Goal: Information Seeking & Learning: Understand process/instructions

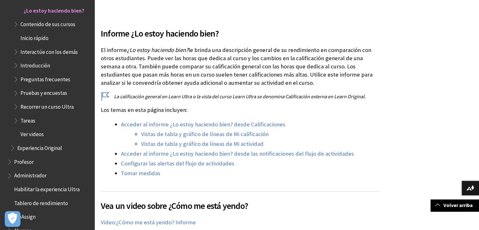
scroll to position [152, 0]
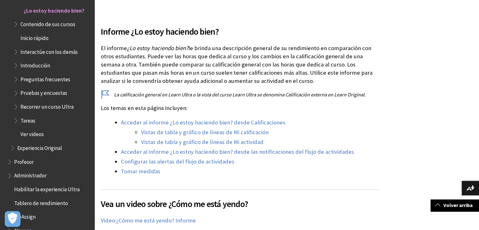
click at [34, 27] on span "Contenido de sus cursos" at bounding box center [47, 23] width 55 height 9
